Goal: Transaction & Acquisition: Purchase product/service

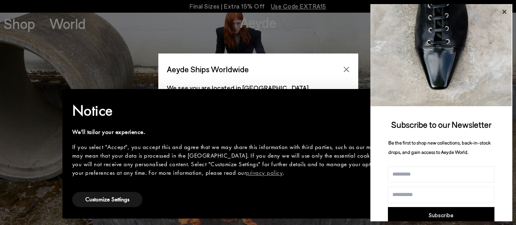
click at [504, 11] on icon at bounding box center [504, 12] width 11 height 11
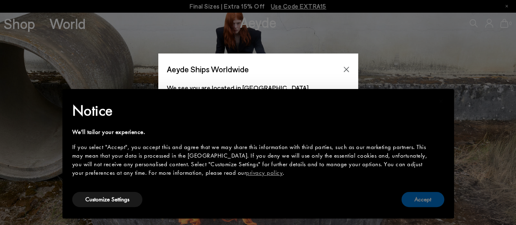
click at [414, 196] on button "Accept" at bounding box center [422, 199] width 43 height 15
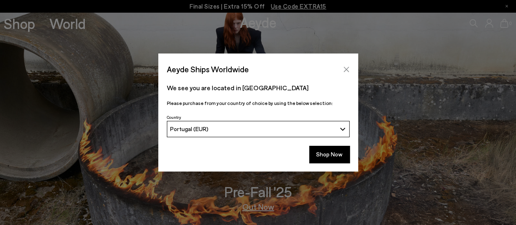
click at [351, 71] on button "Close" at bounding box center [346, 69] width 12 height 12
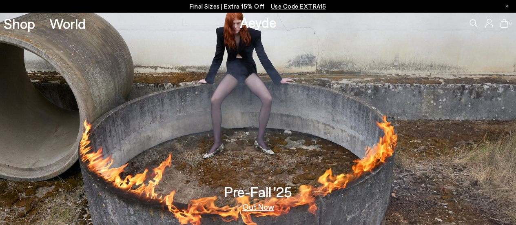
click at [471, 19] on icon at bounding box center [473, 23] width 8 height 8
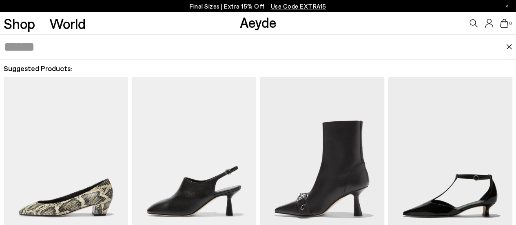
click at [94, 46] on input "text" at bounding box center [255, 47] width 502 height 24
paste input "**********"
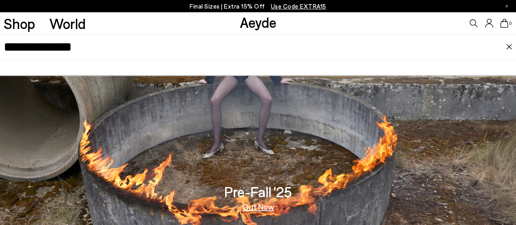
type input "**********"
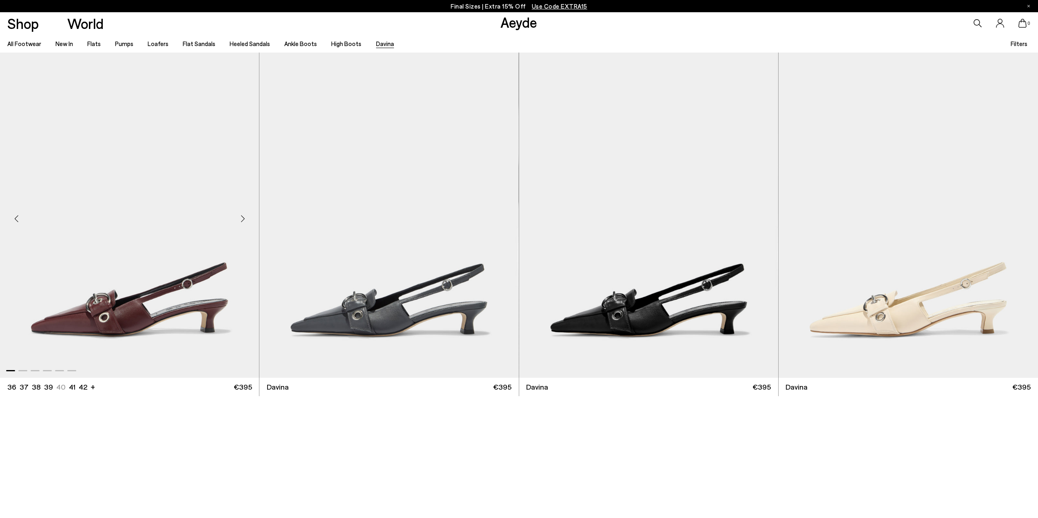
click at [199, 247] on img "1 / 6" at bounding box center [129, 215] width 259 height 325
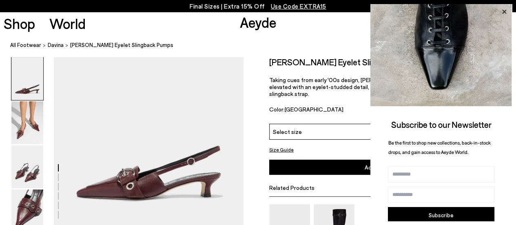
click at [501, 12] on icon at bounding box center [504, 12] width 11 height 11
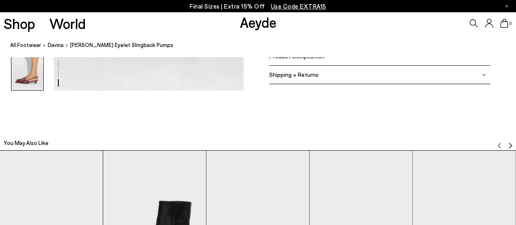
scroll to position [1345, 0]
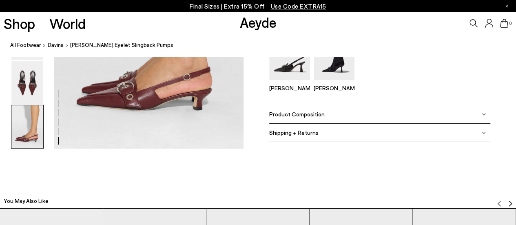
click at [326, 108] on div "Product Composition" at bounding box center [379, 114] width 221 height 18
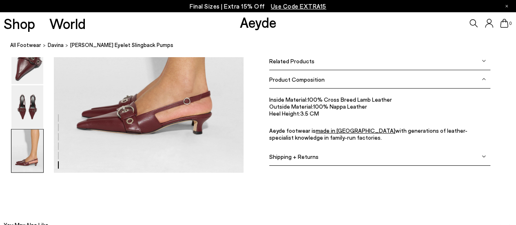
scroll to position [1305, 0]
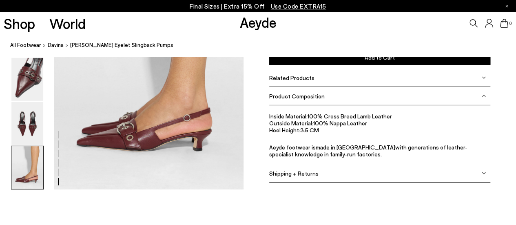
click at [319, 97] on span "Product Composition" at bounding box center [296, 96] width 55 height 7
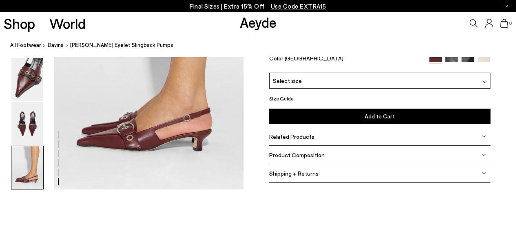
click at [318, 141] on div "Related Products" at bounding box center [379, 137] width 221 height 18
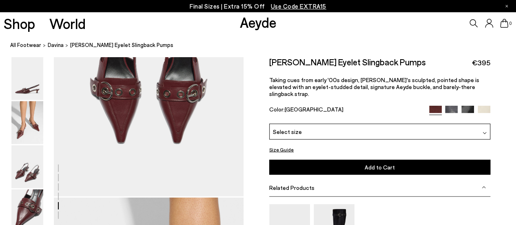
scroll to position [1101, 0]
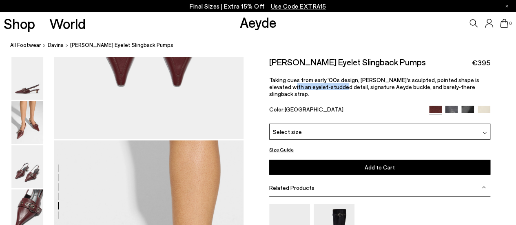
drag, startPoint x: 319, startPoint y: 85, endPoint x: 269, endPoint y: 88, distance: 50.3
click at [269, 88] on div "Size Guide Shoes Belt Our shoes come in European sizing. The easiest way to mea…" at bounding box center [379, 192] width 272 height 270
copy p "eyelet-studded detai"
drag, startPoint x: 458, startPoint y: 85, endPoint x: 422, endPoint y: 90, distance: 37.0
click at [422, 90] on div "Davina Eyelet Slingback Pumps €395 Taking cues from early '00s design, Davina's…" at bounding box center [379, 90] width 221 height 67
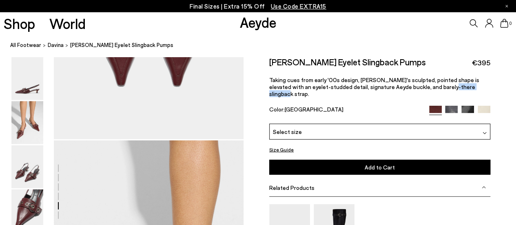
copy p "slingback strap"
